Goal: Information Seeking & Learning: Learn about a topic

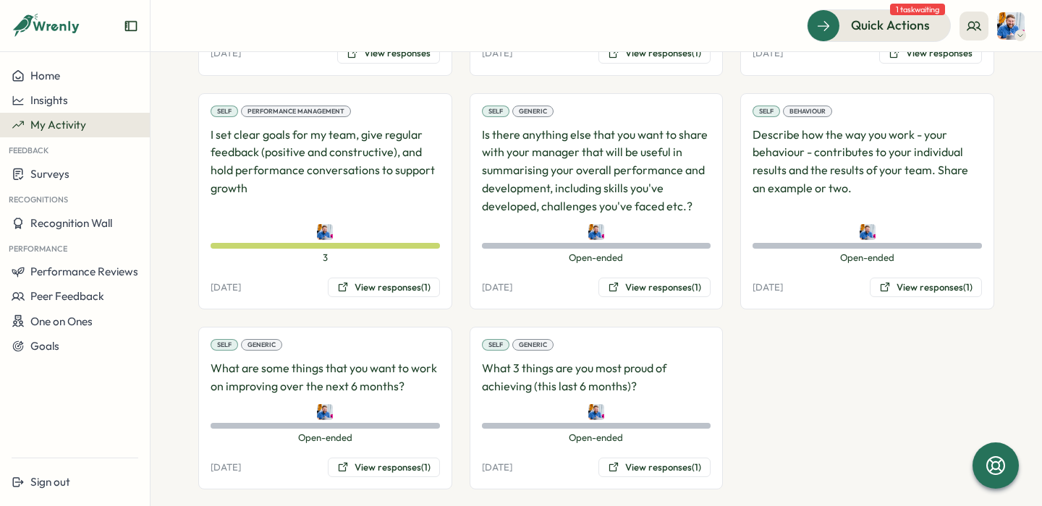
scroll to position [1666, 0]
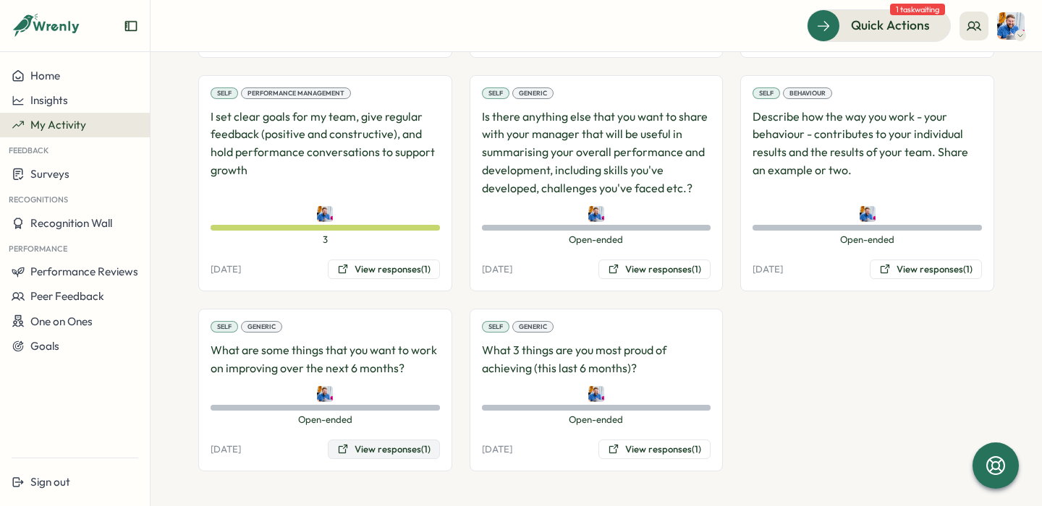
click at [380, 441] on button "View responses (1)" at bounding box center [384, 450] width 112 height 20
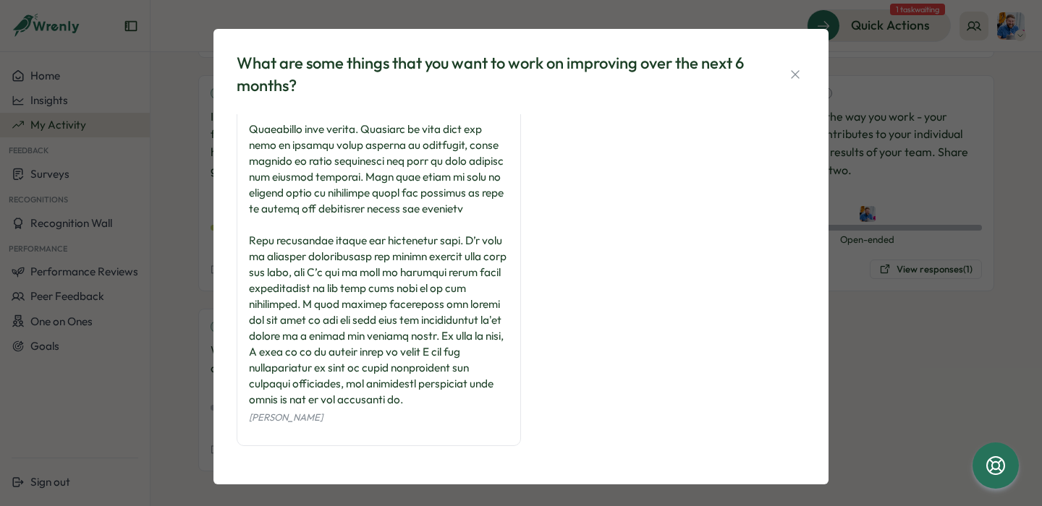
scroll to position [0, 0]
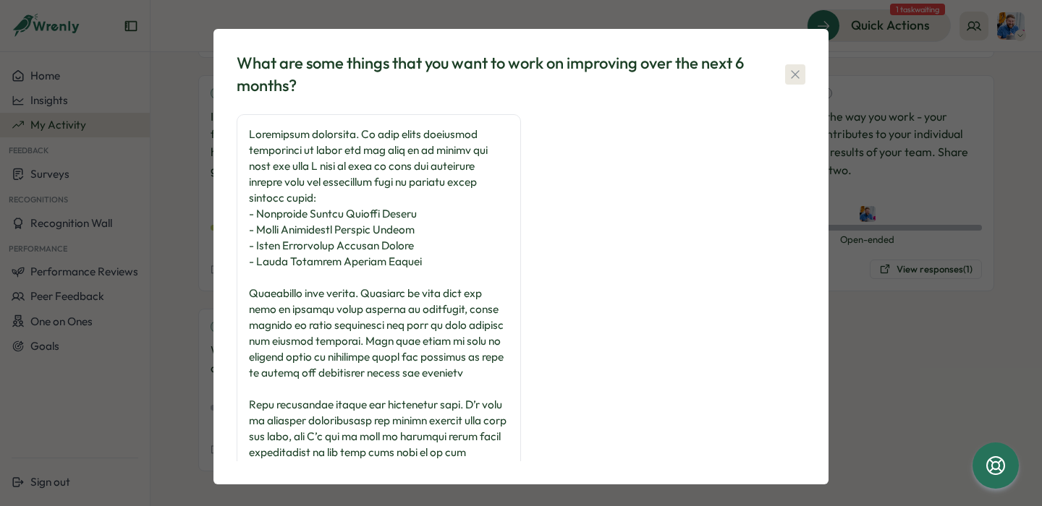
click at [794, 71] on icon "button" at bounding box center [795, 74] width 8 height 8
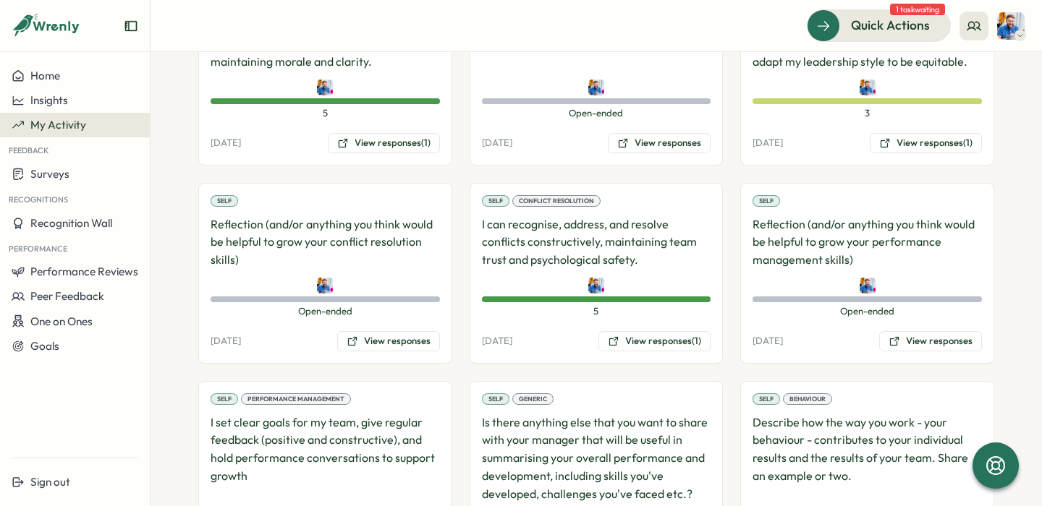
scroll to position [1666, 0]
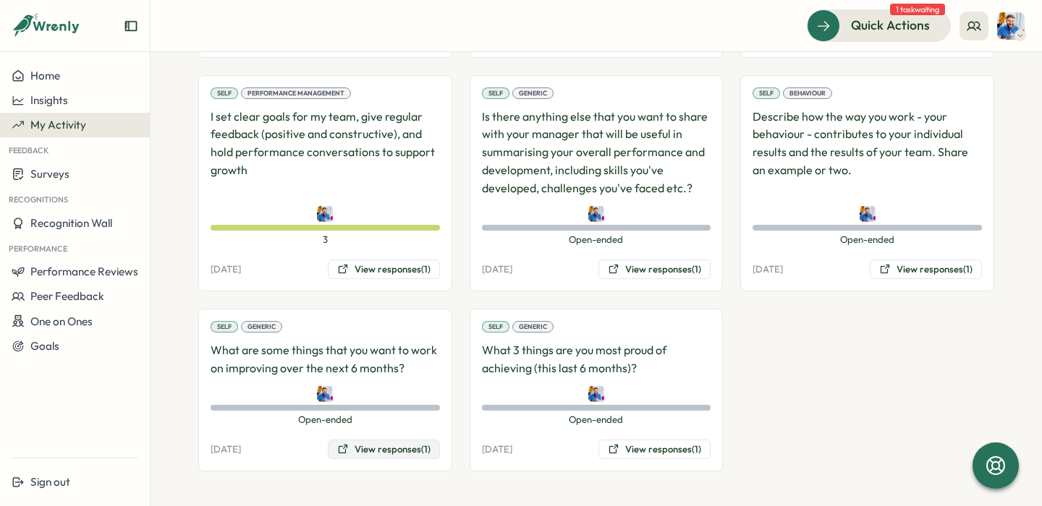
click at [379, 446] on button "View responses (1)" at bounding box center [384, 450] width 112 height 20
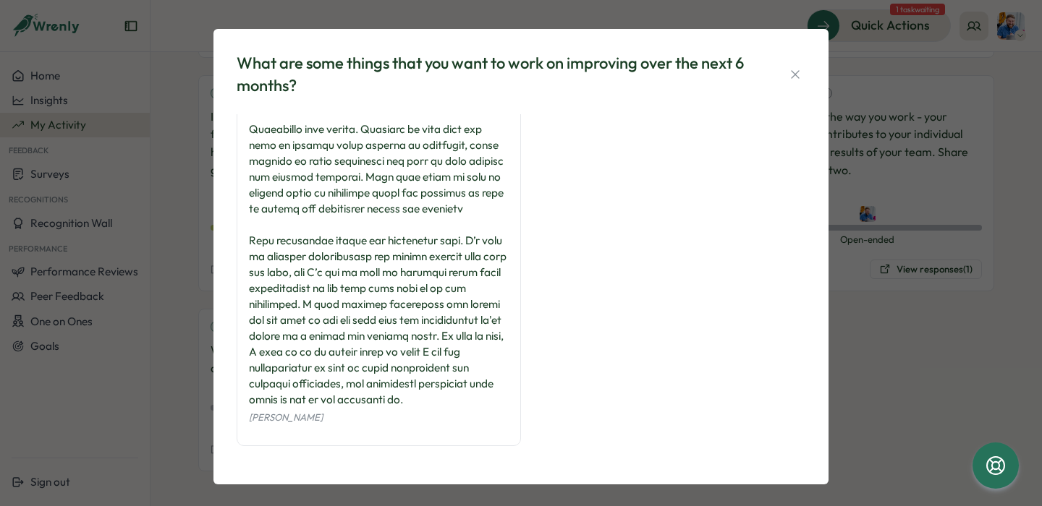
scroll to position [7, 0]
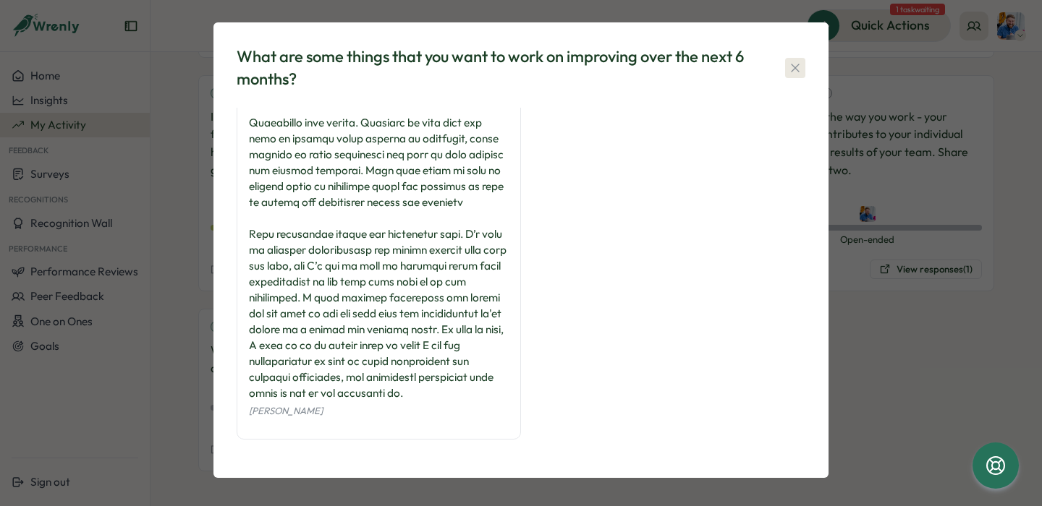
click at [788, 67] on icon "button" at bounding box center [795, 68] width 14 height 14
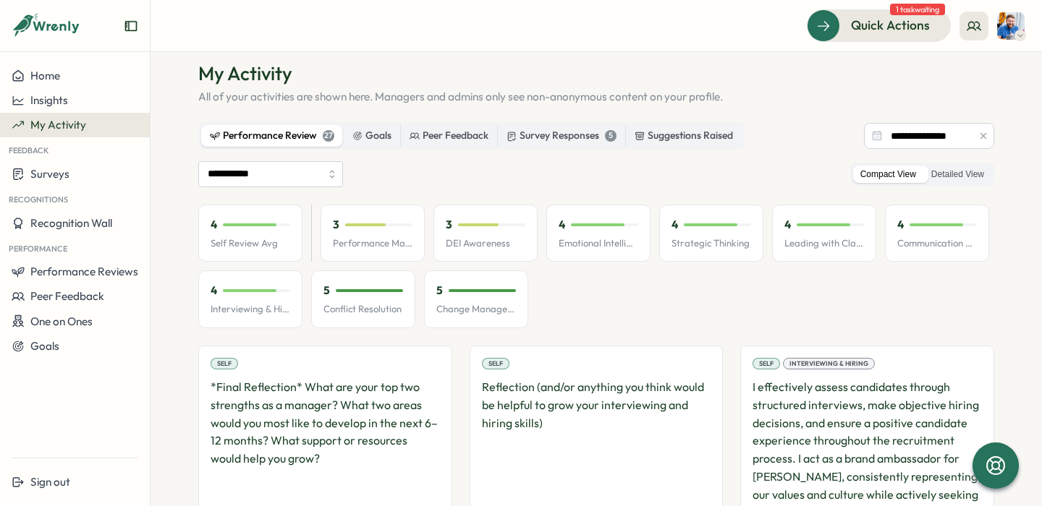
scroll to position [0, 0]
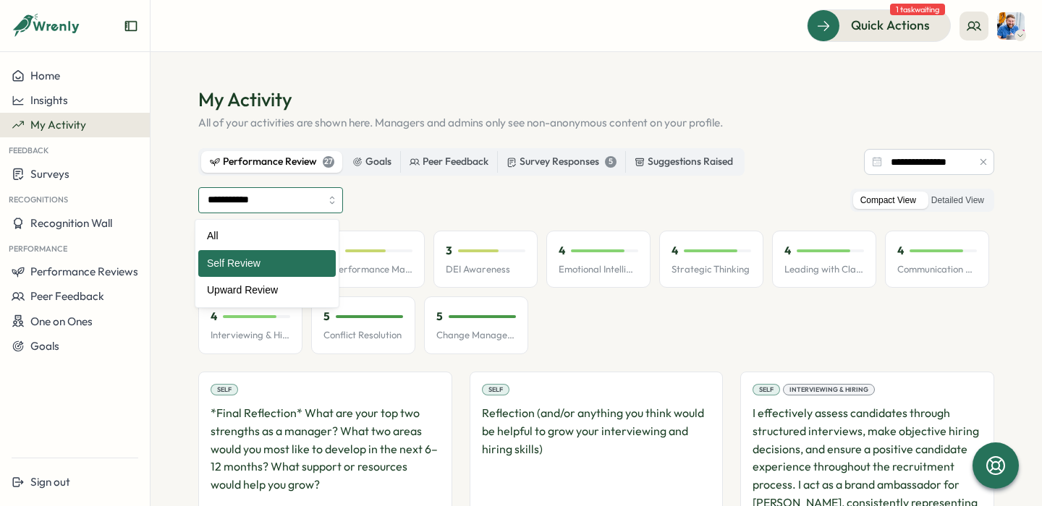
click at [258, 192] on input "**********" at bounding box center [270, 200] width 145 height 26
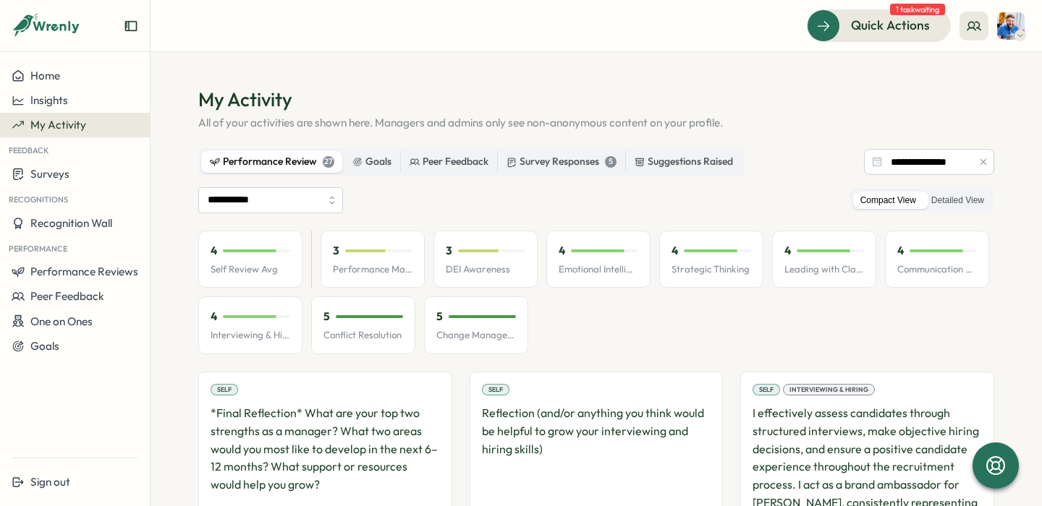
click at [478, 200] on div "**********" at bounding box center [596, 200] width 796 height 26
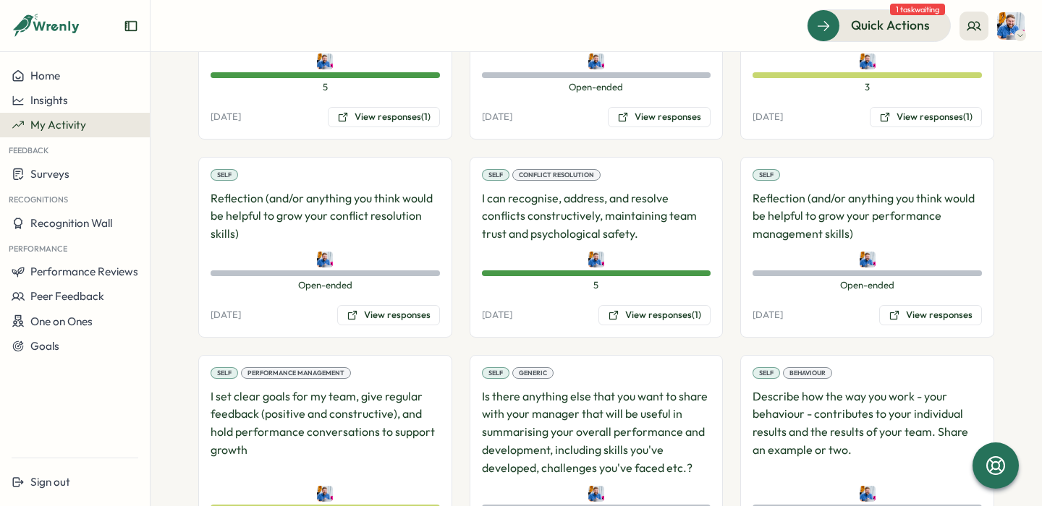
scroll to position [1666, 0]
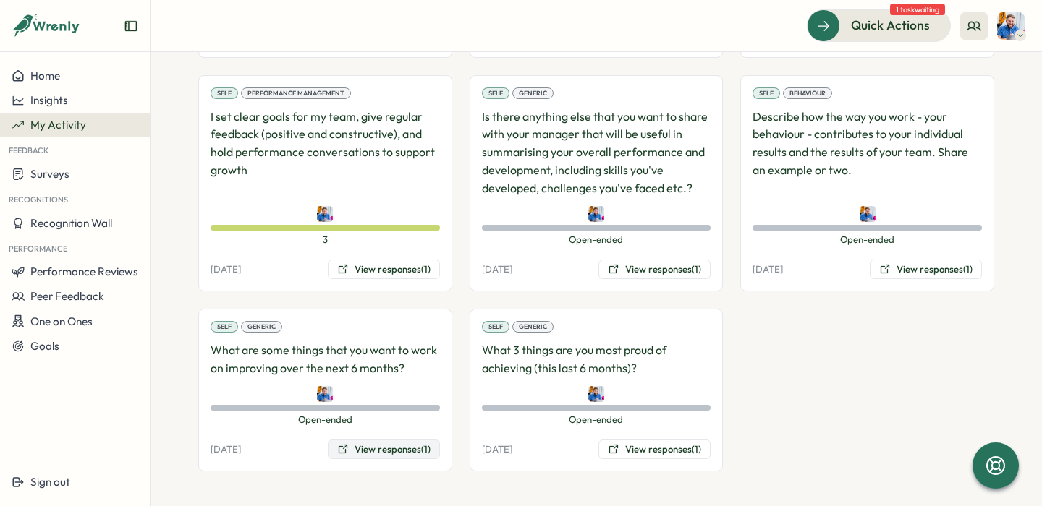
click at [388, 454] on button "View responses (1)" at bounding box center [384, 450] width 112 height 20
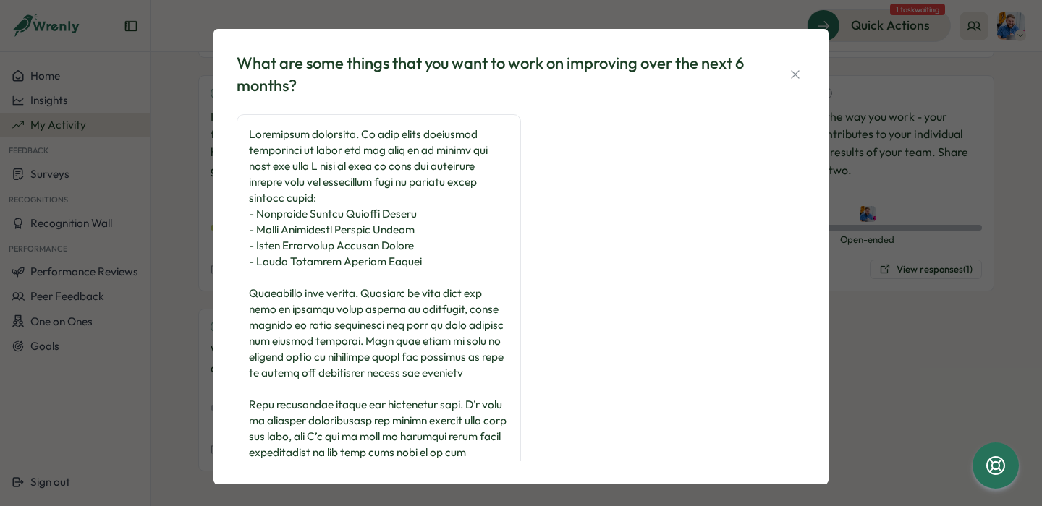
scroll to position [164, 0]
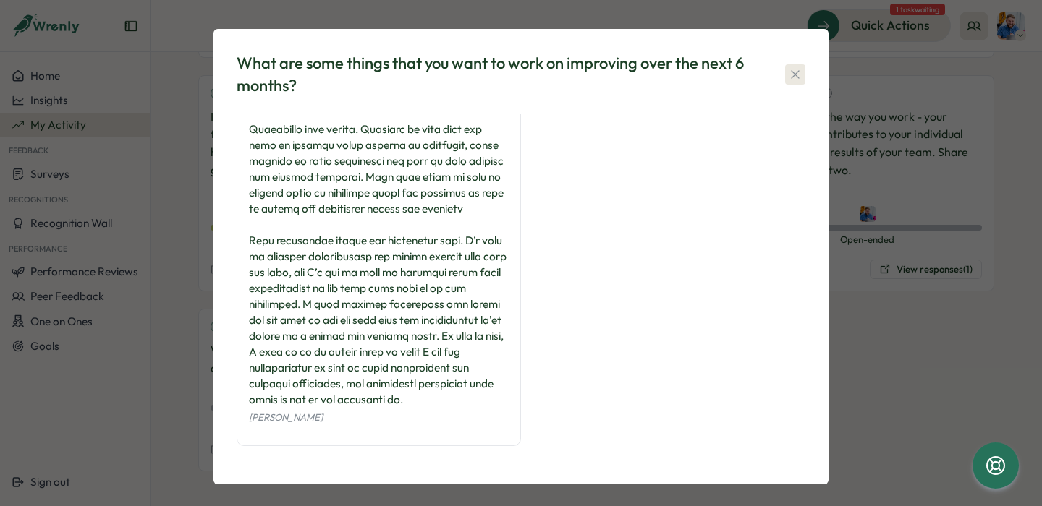
click at [794, 75] on icon "button" at bounding box center [795, 74] width 14 height 14
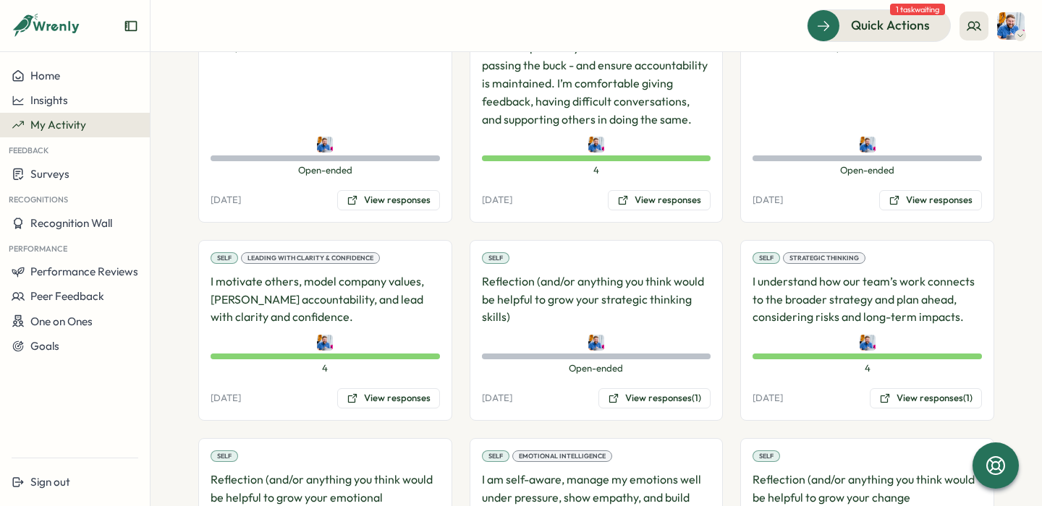
scroll to position [0, 0]
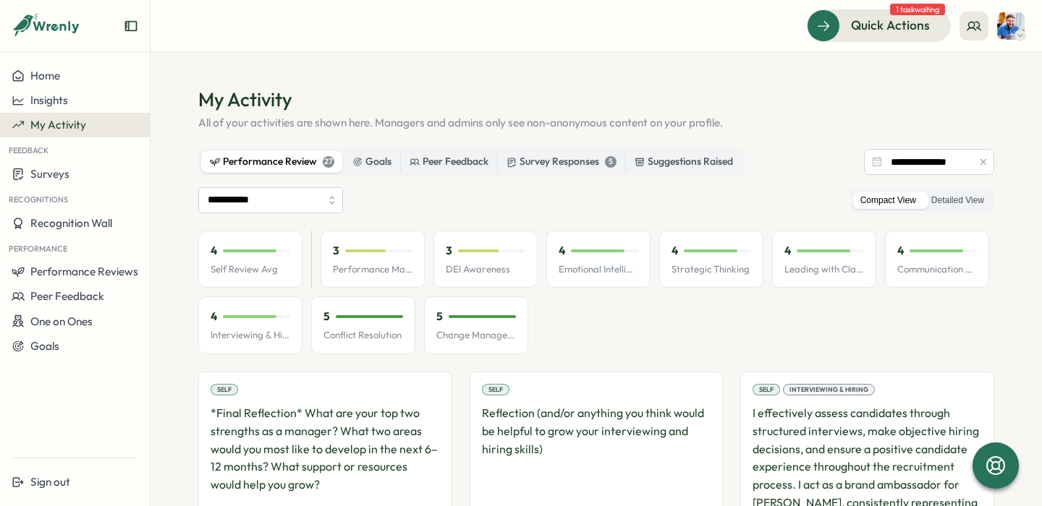
click at [58, 119] on span "My Activity" at bounding box center [58, 125] width 56 height 14
click at [81, 124] on span "My Activity" at bounding box center [58, 125] width 56 height 14
click at [47, 94] on span "Insights" at bounding box center [49, 100] width 38 height 14
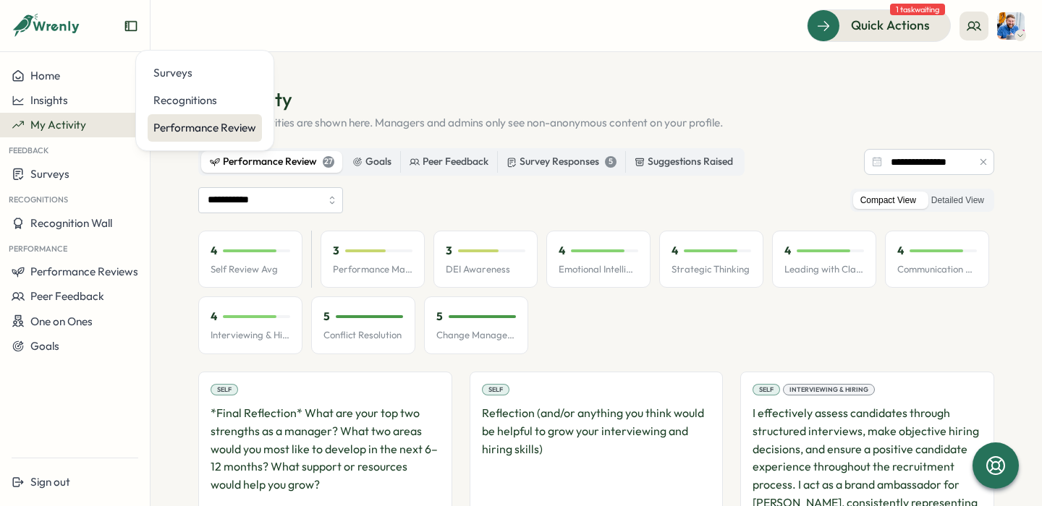
click at [199, 130] on div "Performance Review" at bounding box center [204, 128] width 103 height 16
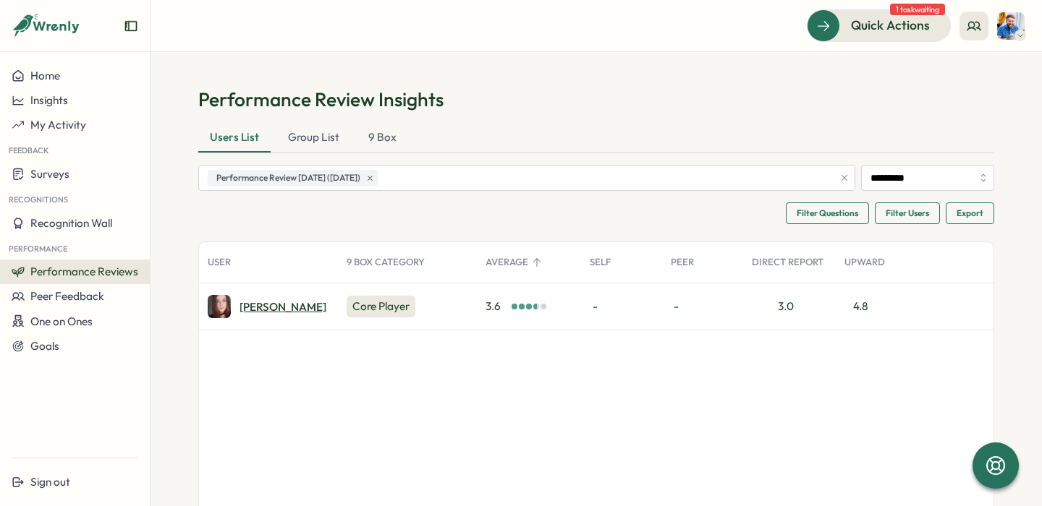
click at [250, 310] on div "[PERSON_NAME]" at bounding box center [282, 307] width 87 height 11
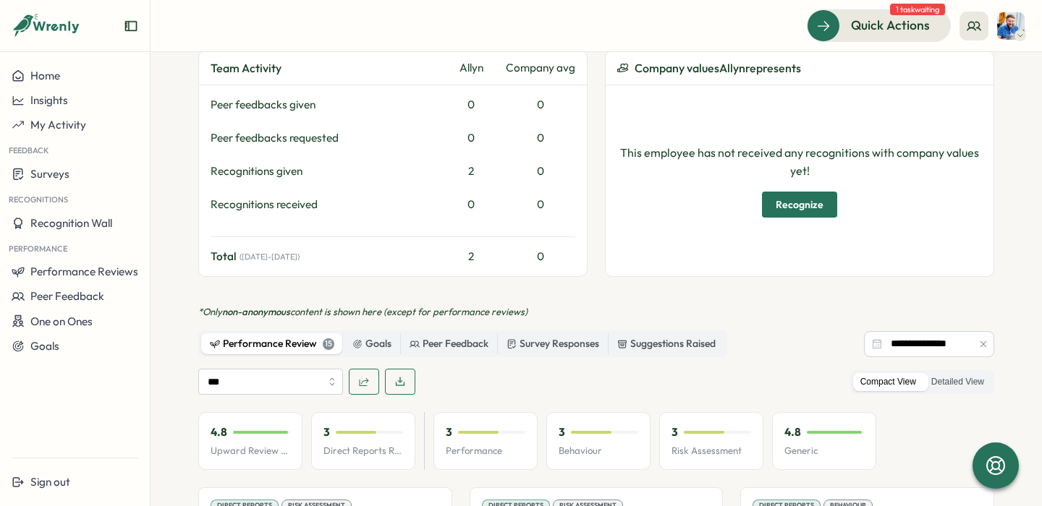
scroll to position [575, 0]
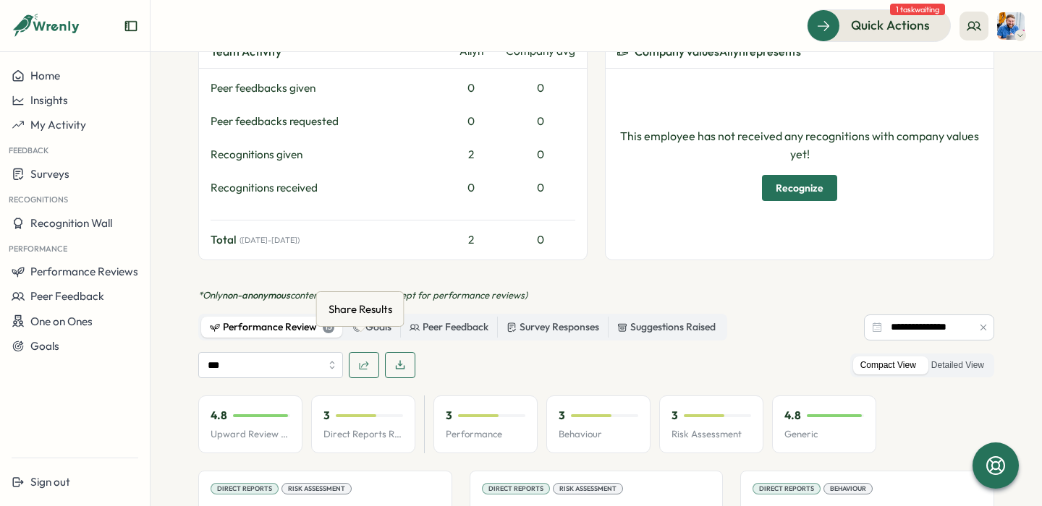
click at [360, 360] on icon "button" at bounding box center [364, 366] width 12 height 12
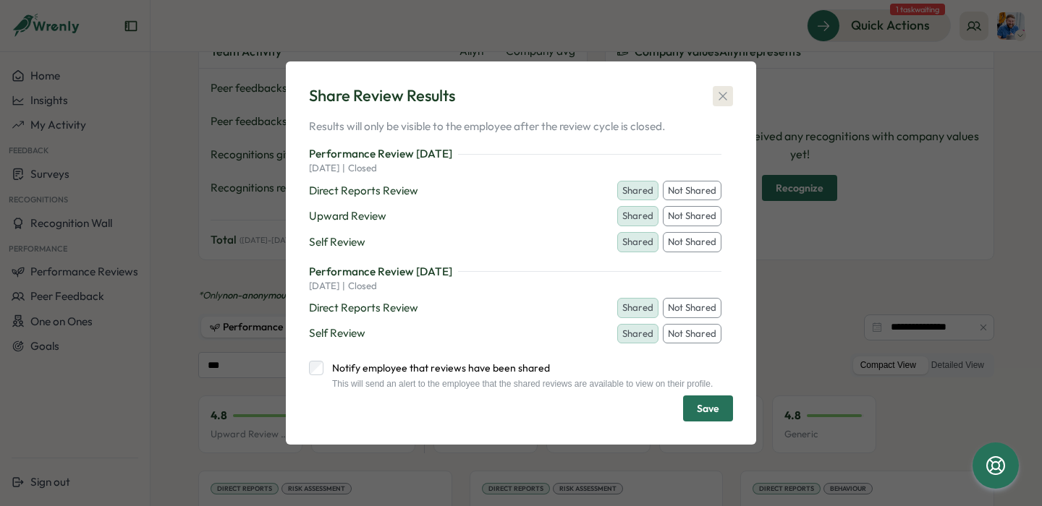
click at [718, 93] on icon "button" at bounding box center [723, 96] width 14 height 14
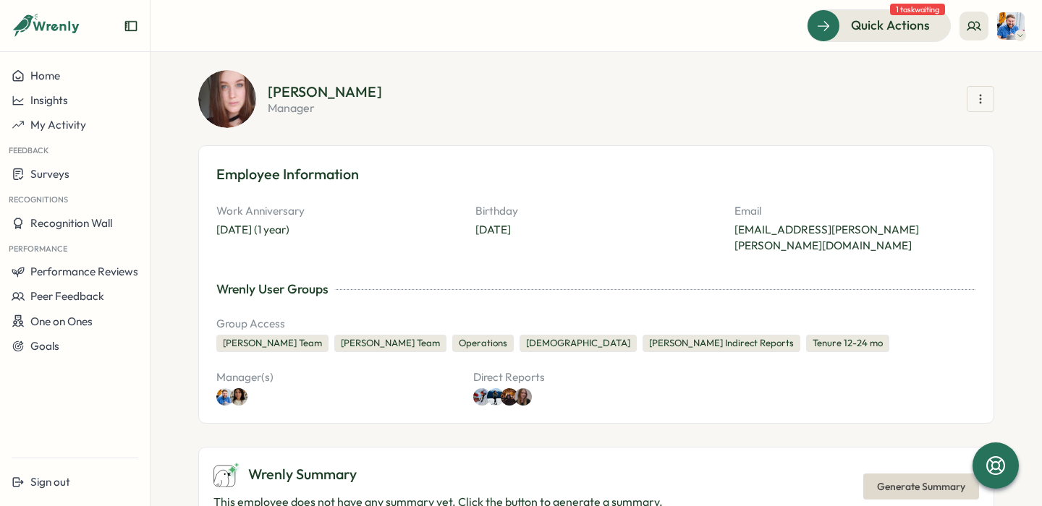
scroll to position [0, 0]
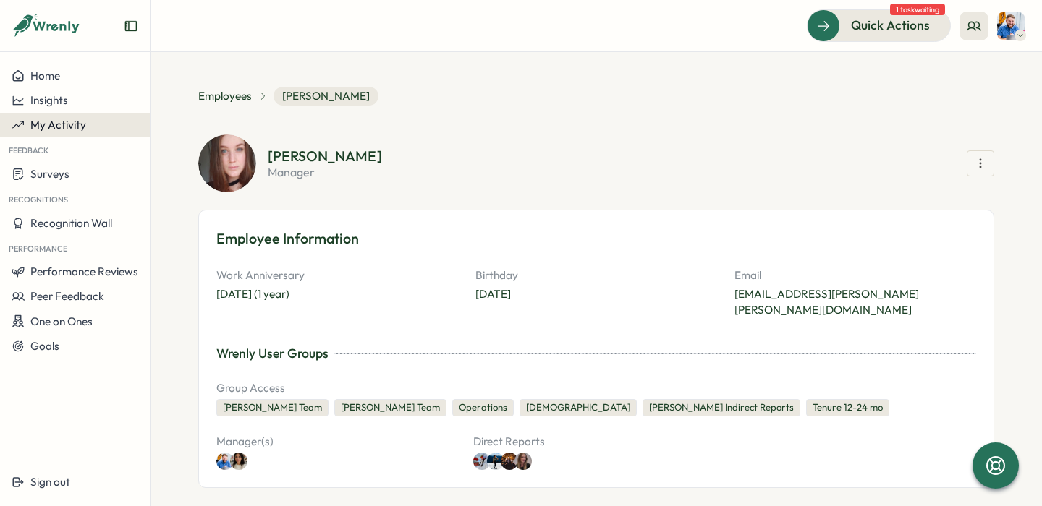
click at [49, 126] on span "My Activity" at bounding box center [58, 125] width 56 height 14
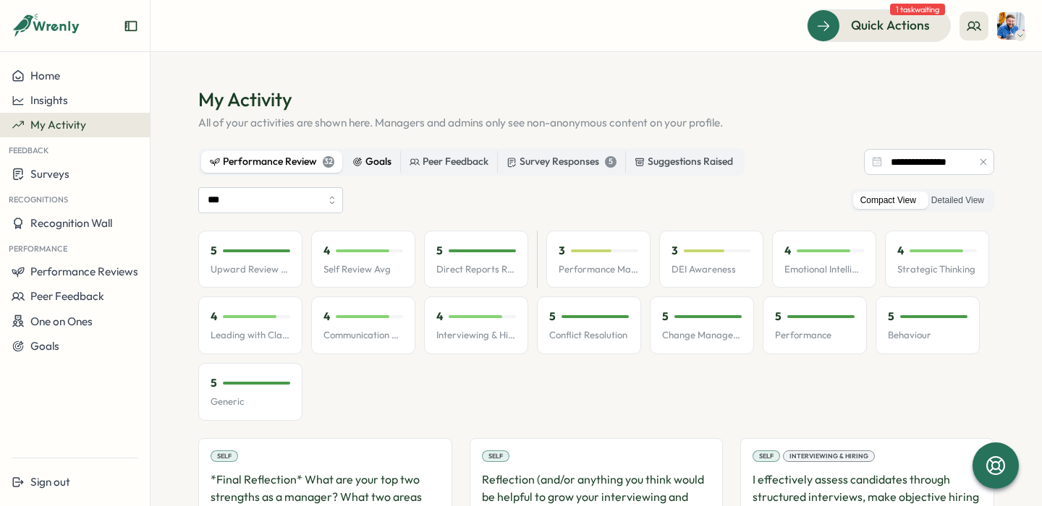
click at [378, 164] on div "Goals" at bounding box center [371, 162] width 39 height 16
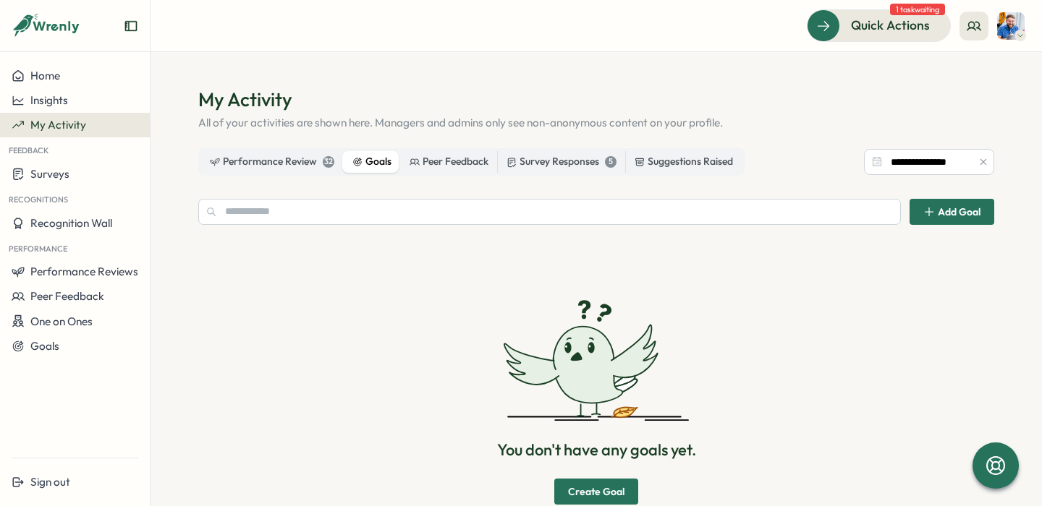
click at [43, 129] on span "My Activity" at bounding box center [58, 125] width 56 height 14
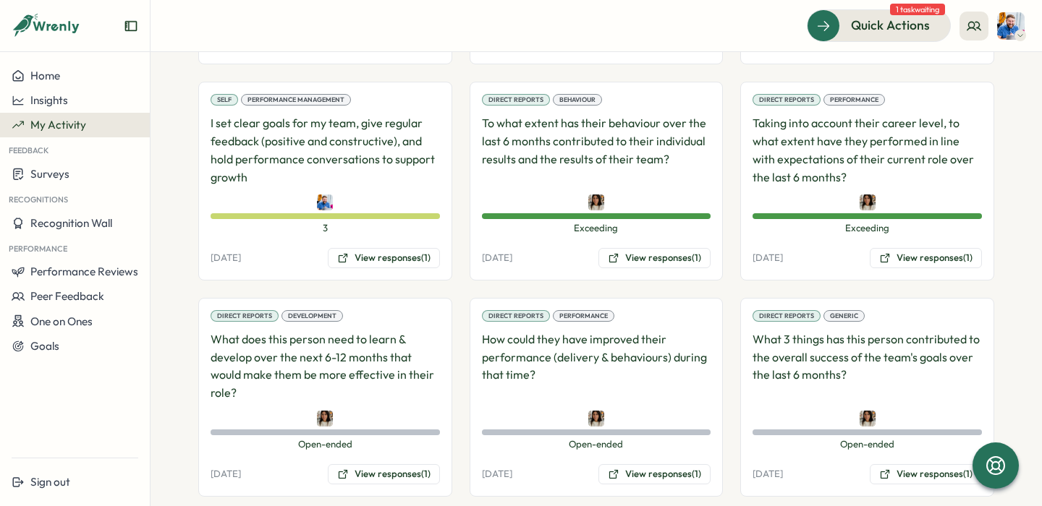
scroll to position [2380, 0]
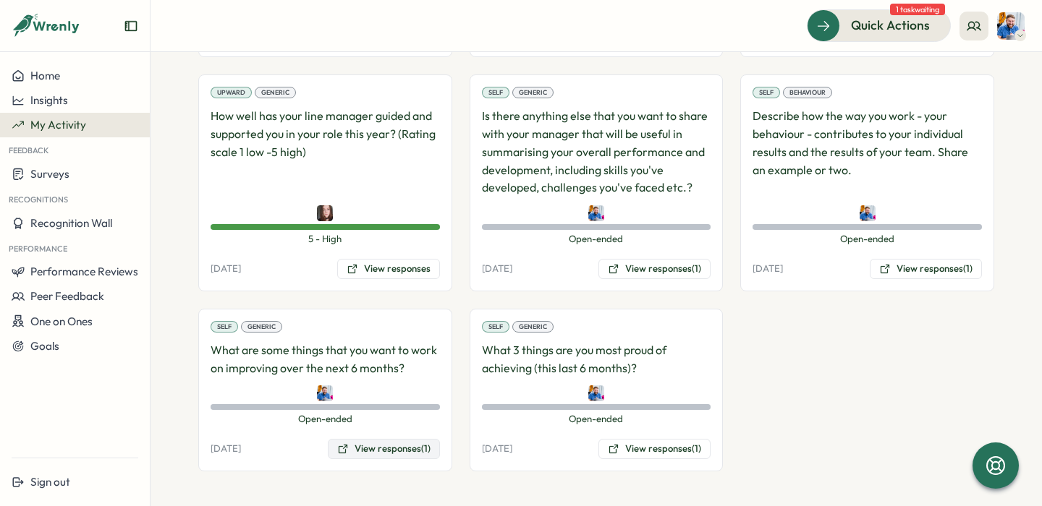
click at [381, 445] on button "View responses (1)" at bounding box center [384, 449] width 112 height 20
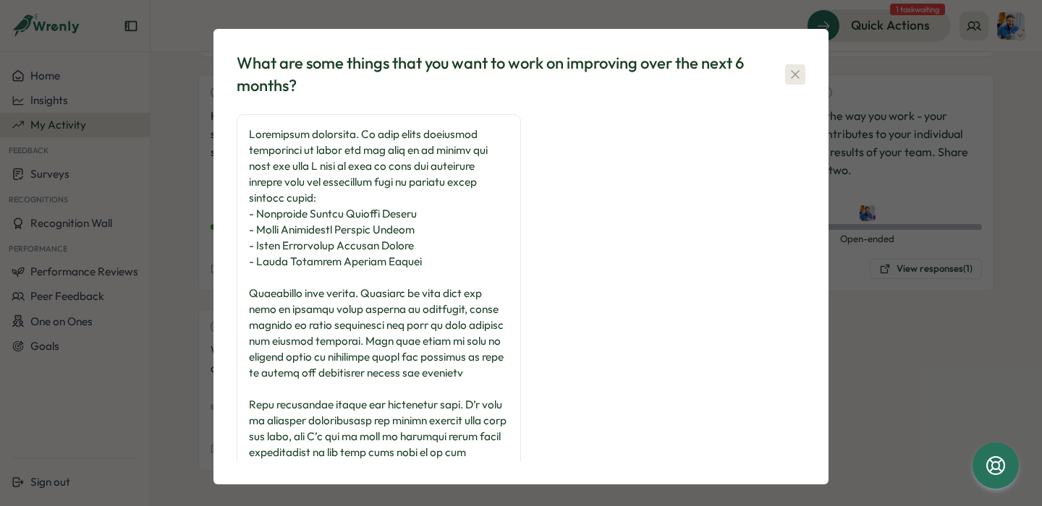
click at [796, 75] on icon "button" at bounding box center [795, 74] width 14 height 14
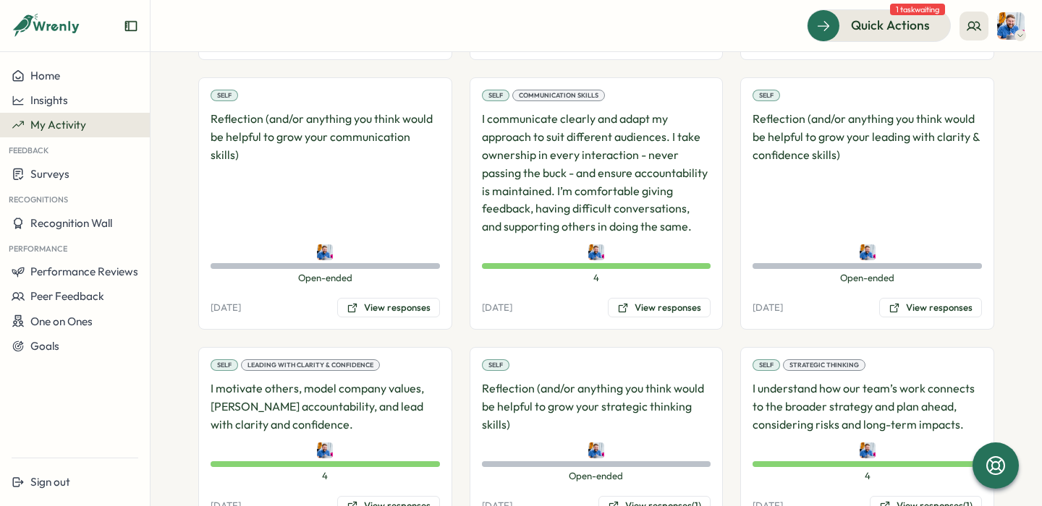
scroll to position [667, 0]
